Goal: Find specific page/section: Find specific page/section

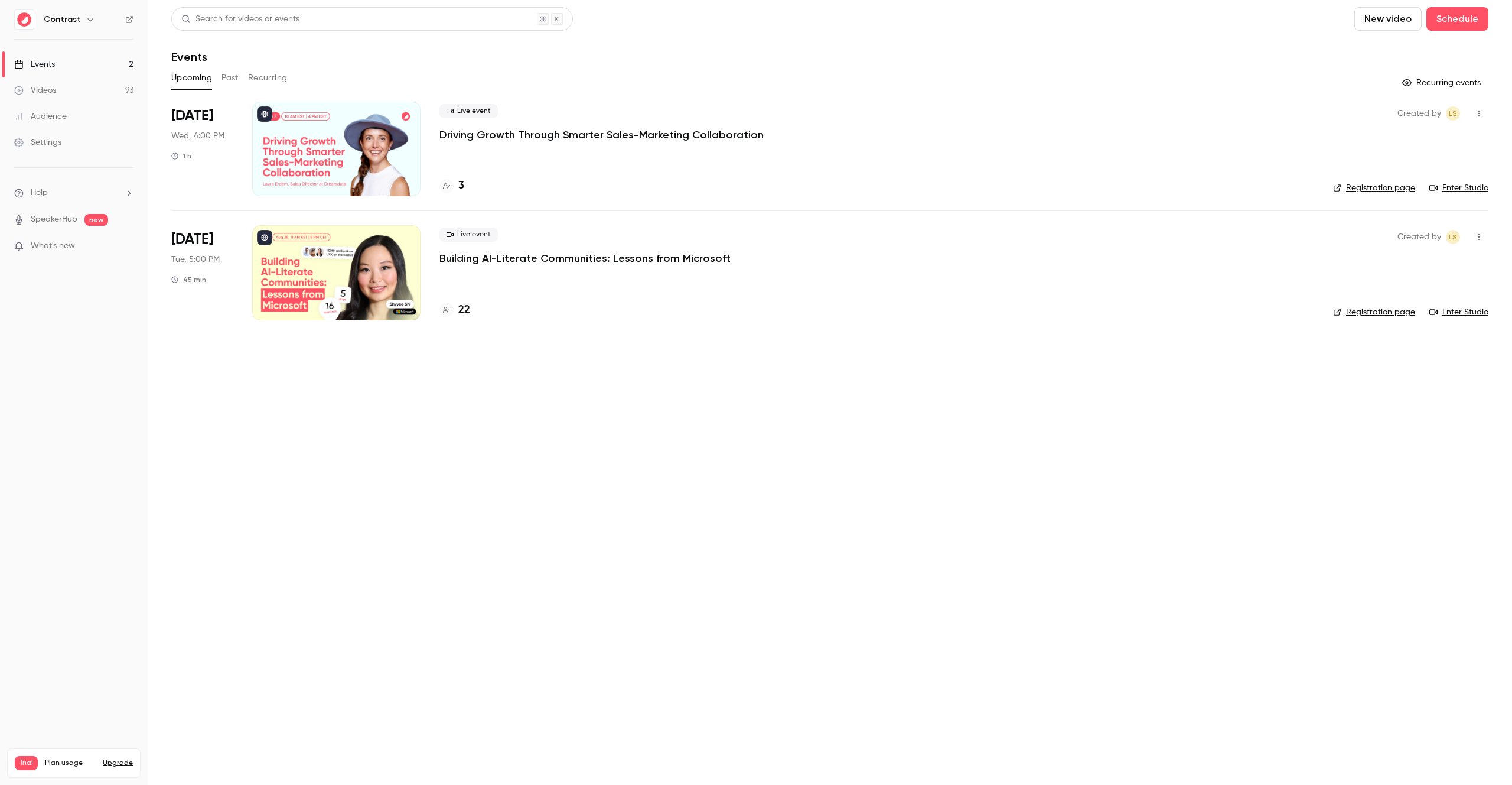
click at [563, 132] on p "Driving Growth Through Smarter Sales-Marketing Collaboration" at bounding box center [602, 135] width 324 height 14
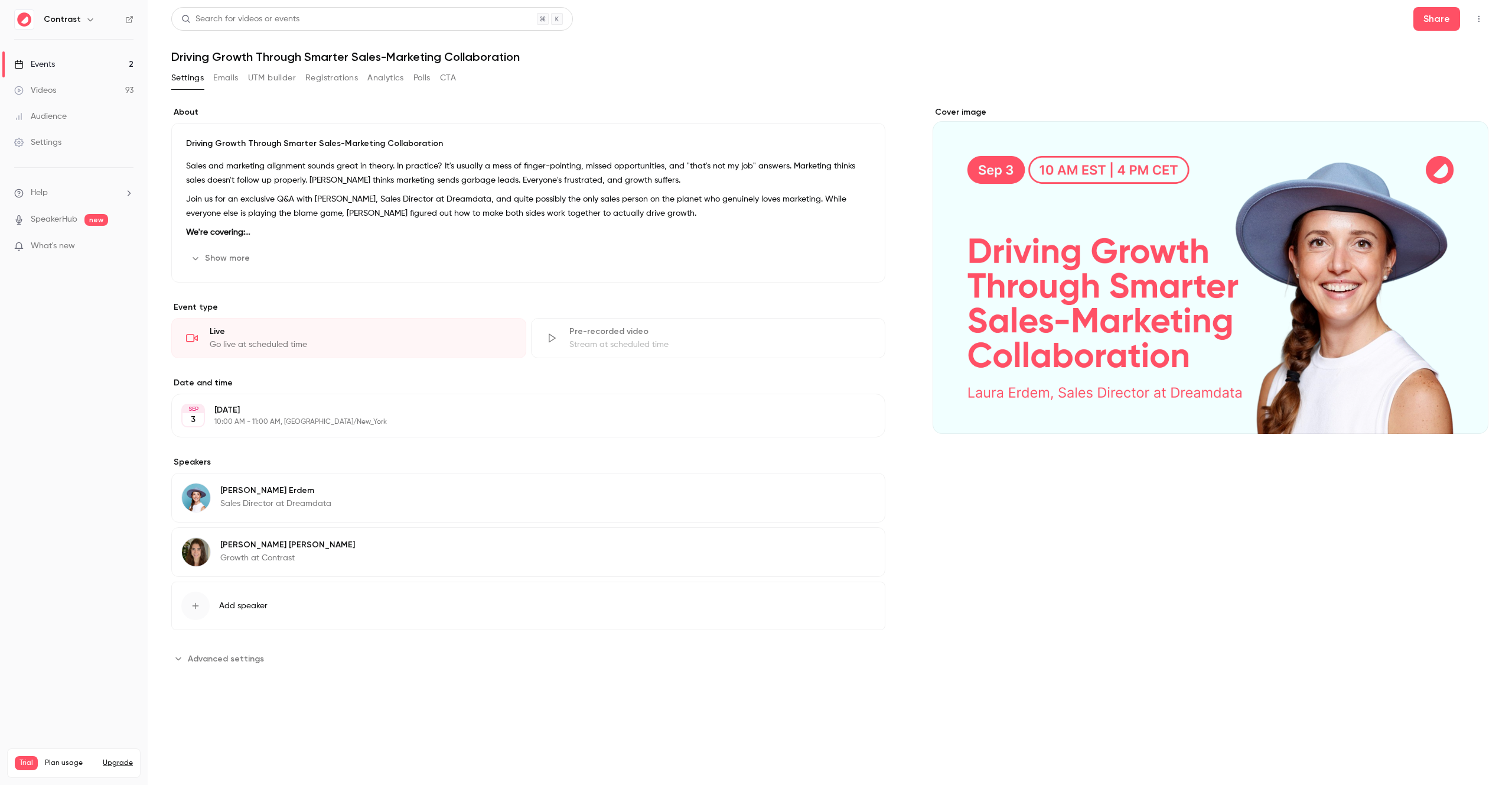
click at [230, 266] on button "Show more" at bounding box center [221, 258] width 71 height 19
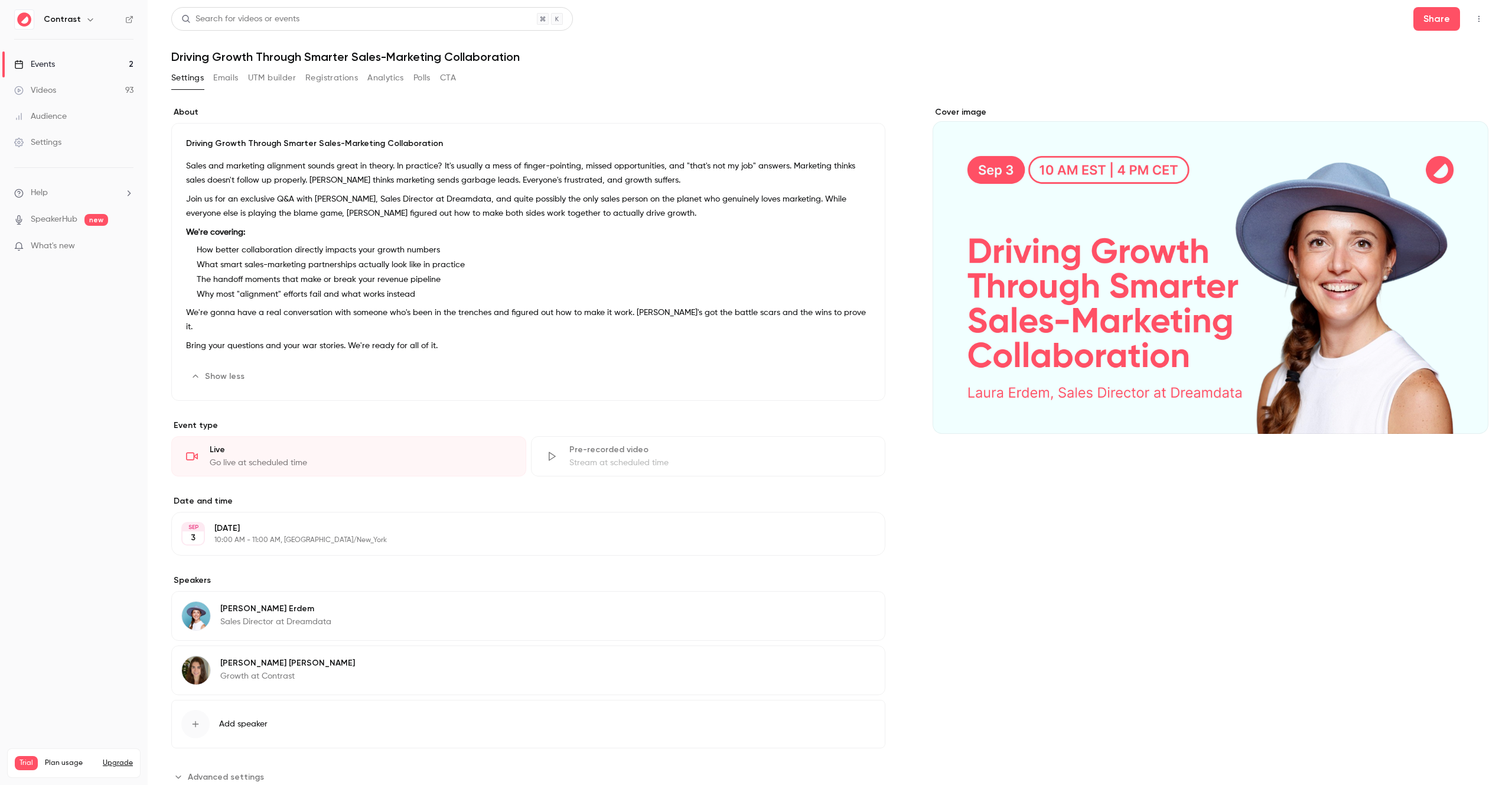
click at [196, 372] on icon "button" at bounding box center [195, 376] width 10 height 10
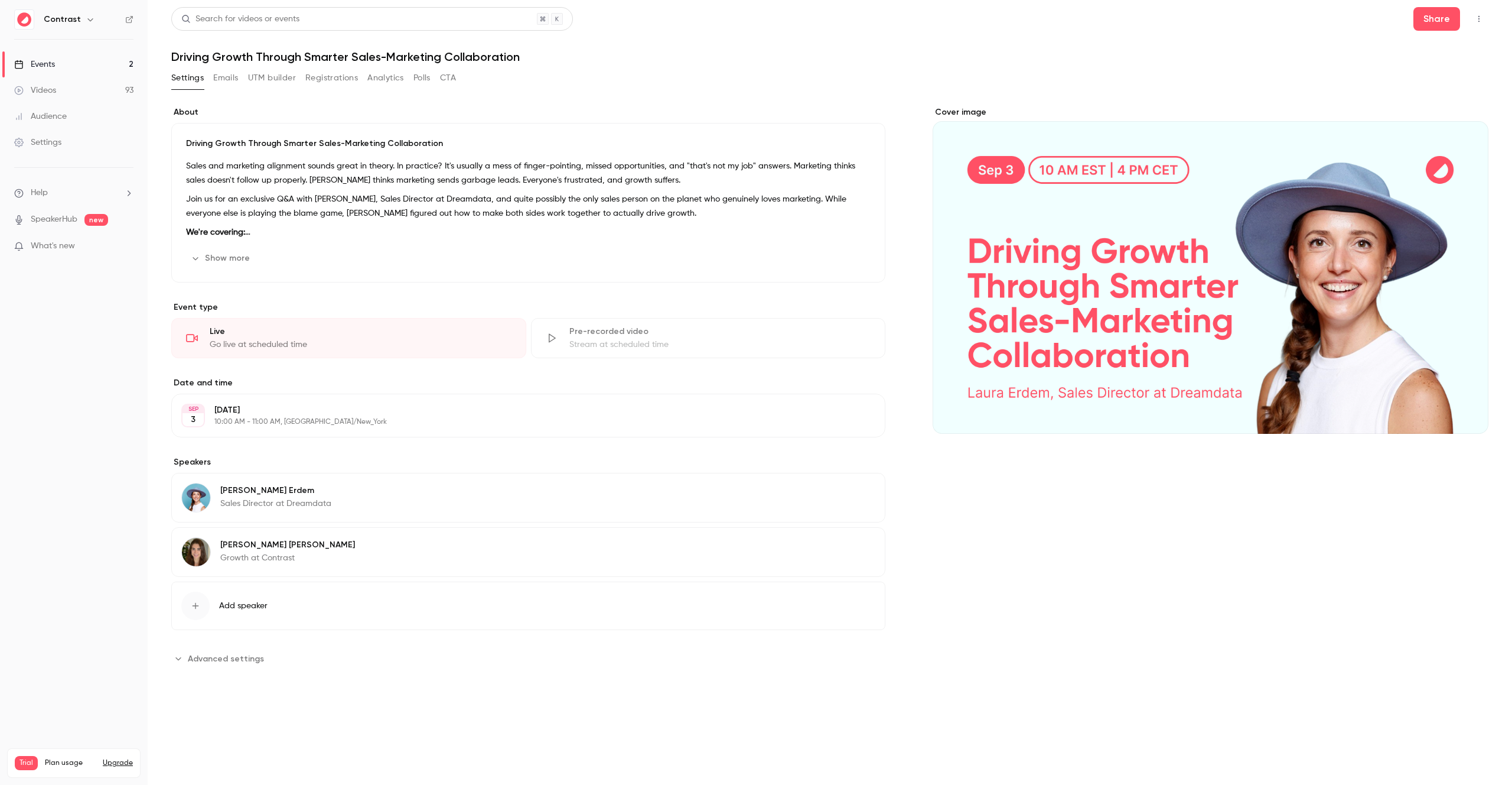
click at [232, 264] on button "Show more" at bounding box center [221, 258] width 71 height 19
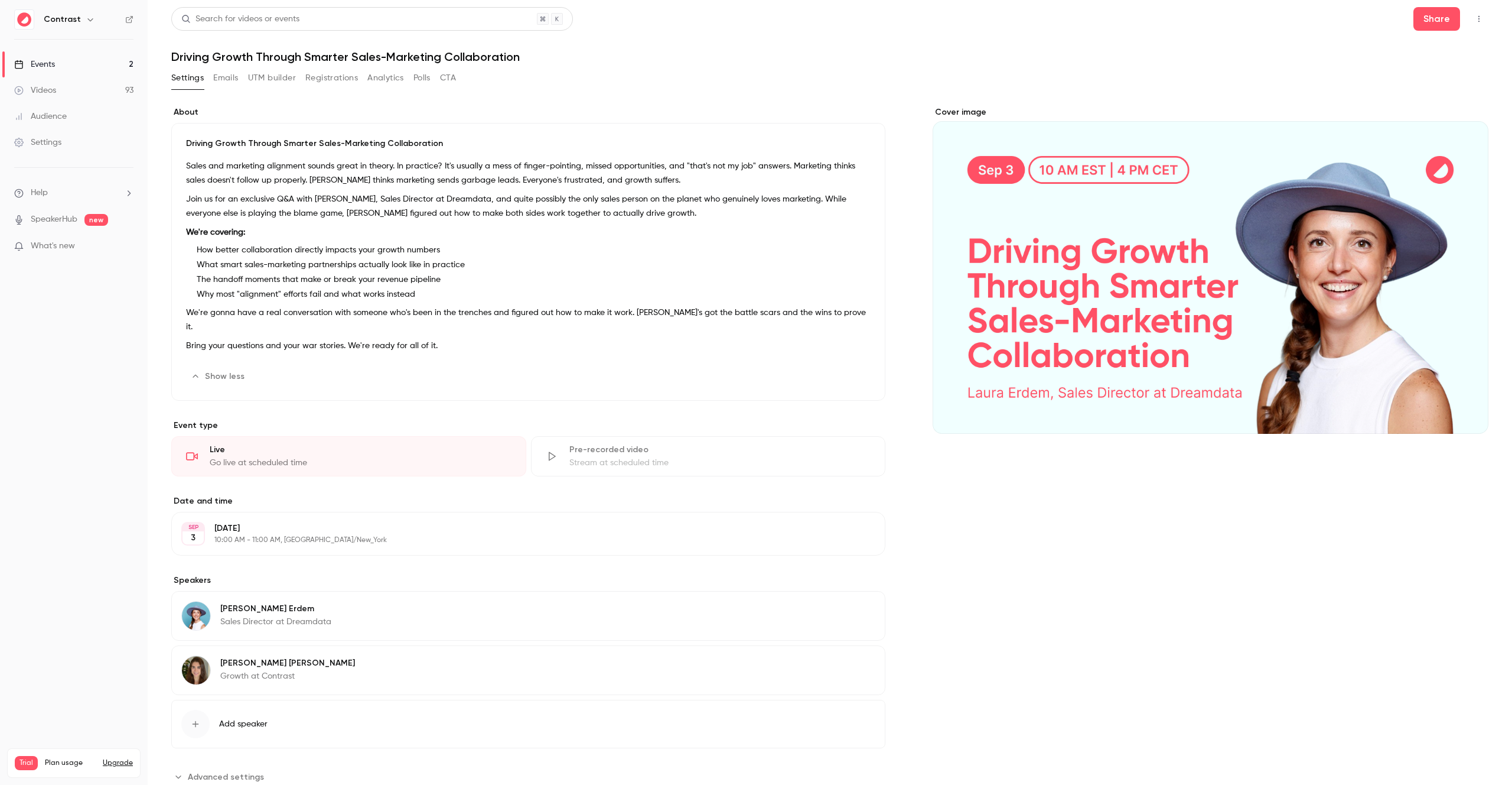
click at [856, 367] on button "Edit" at bounding box center [849, 377] width 43 height 19
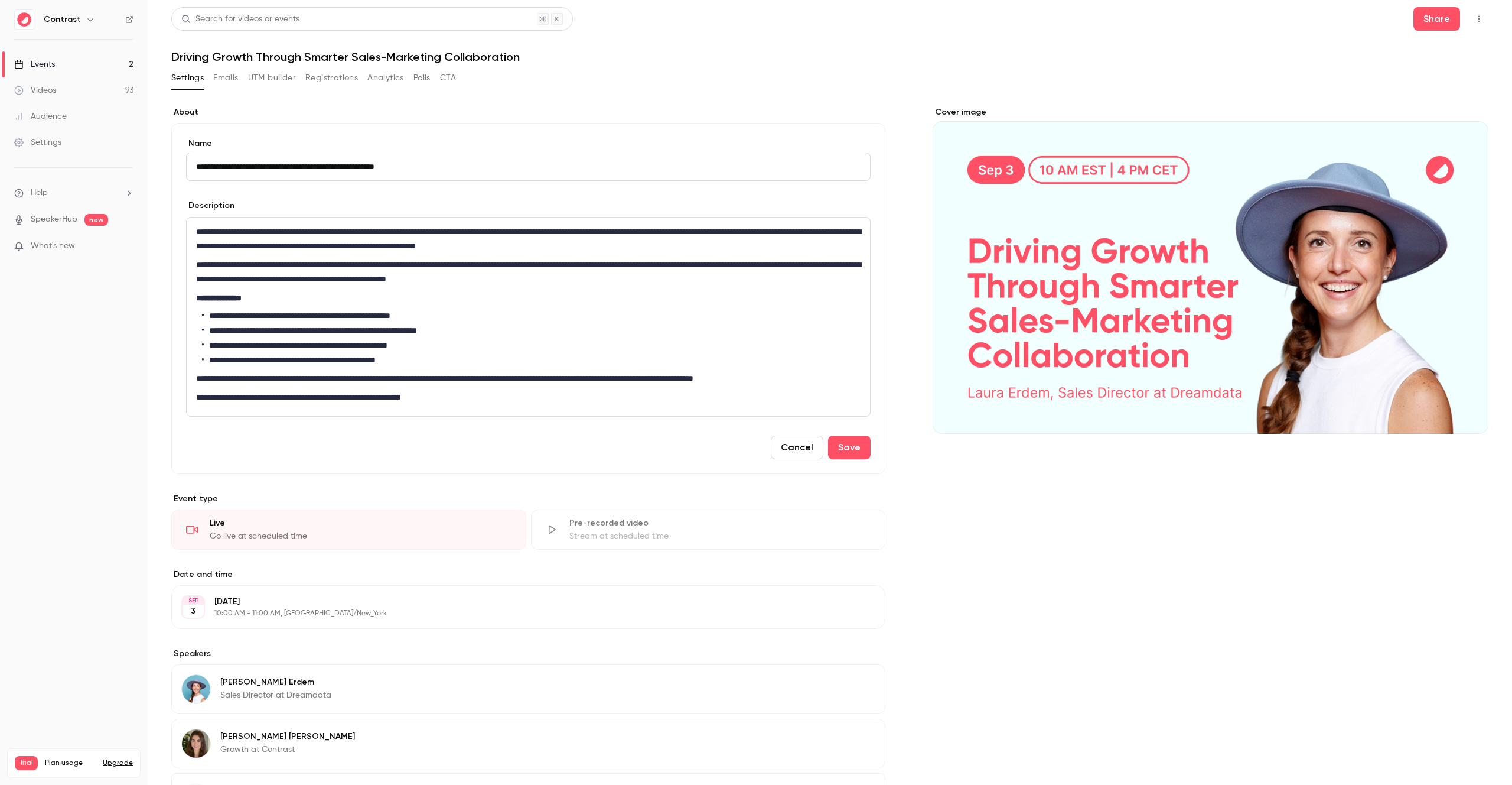
click at [796, 456] on button "Cancel" at bounding box center [796, 447] width 52 height 24
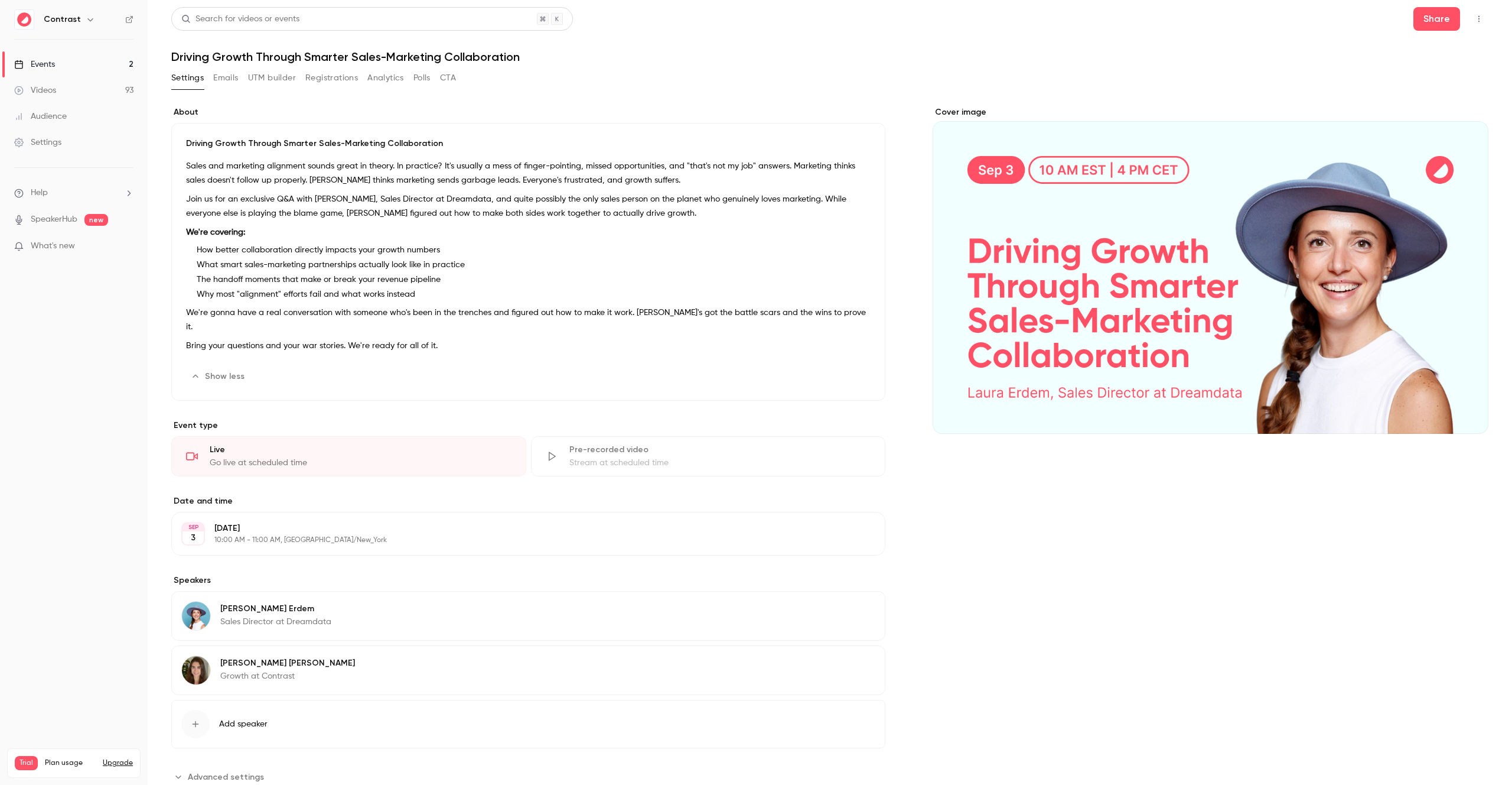
click at [1108, 441] on div "Cover image" at bounding box center [1210, 447] width 556 height 680
click at [49, 83] on link "Videos 93" at bounding box center [74, 90] width 148 height 26
